Goal: Find specific page/section: Find specific page/section

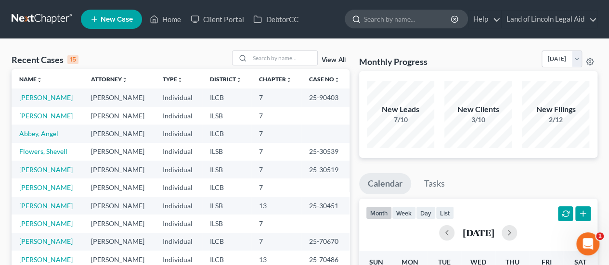
click at [379, 21] on input "search" at bounding box center [408, 19] width 88 height 18
type input "metcalfe"
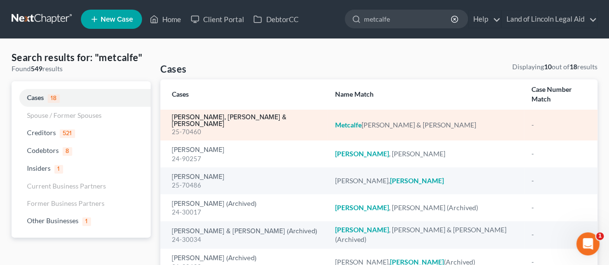
click at [215, 114] on link "[PERSON_NAME], [PERSON_NAME] & [PERSON_NAME]" at bounding box center [246, 120] width 148 height 13
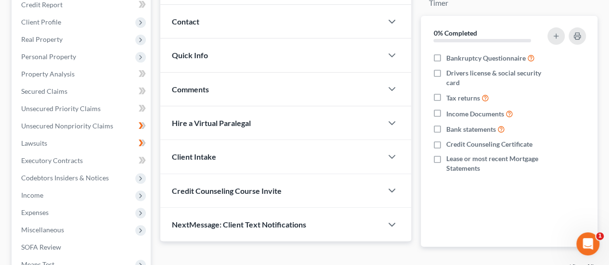
scroll to position [144, 0]
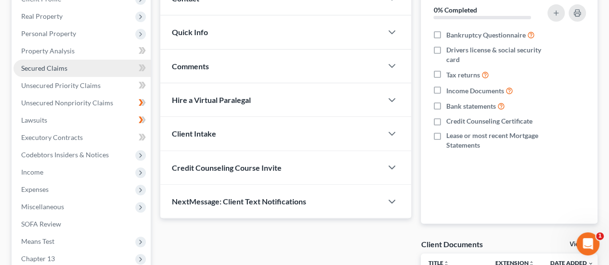
click at [54, 66] on span "Secured Claims" at bounding box center [44, 68] width 46 height 8
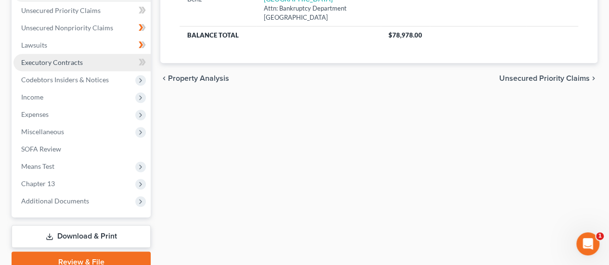
scroll to position [262, 0]
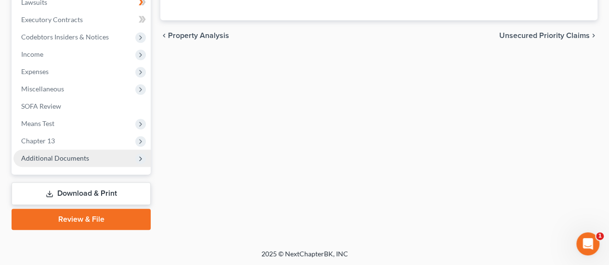
click at [81, 159] on span "Additional Documents" at bounding box center [55, 158] width 68 height 8
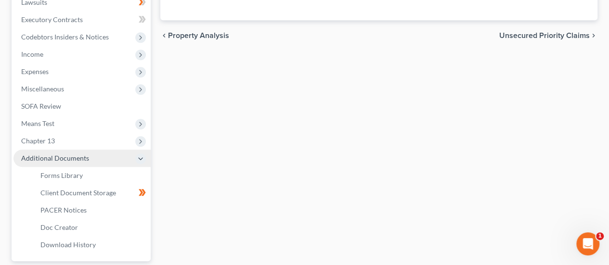
scroll to position [310, 0]
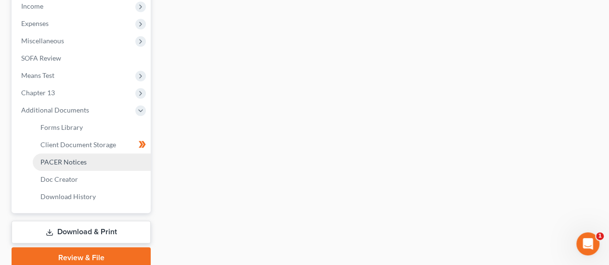
click at [80, 160] on span "PACER Notices" at bounding box center [63, 162] width 46 height 8
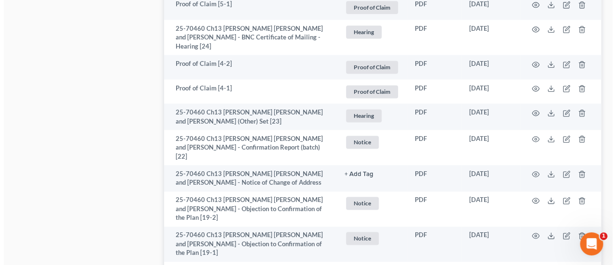
scroll to position [722, 0]
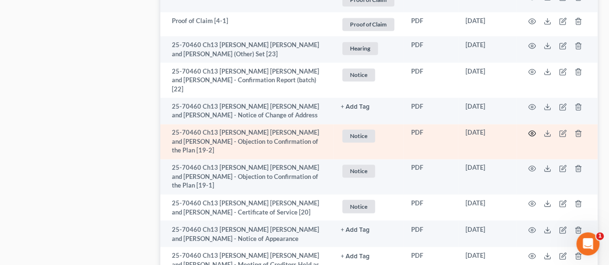
click at [532, 131] on icon "button" at bounding box center [531, 133] width 7 height 5
